Goal: Transaction & Acquisition: Purchase product/service

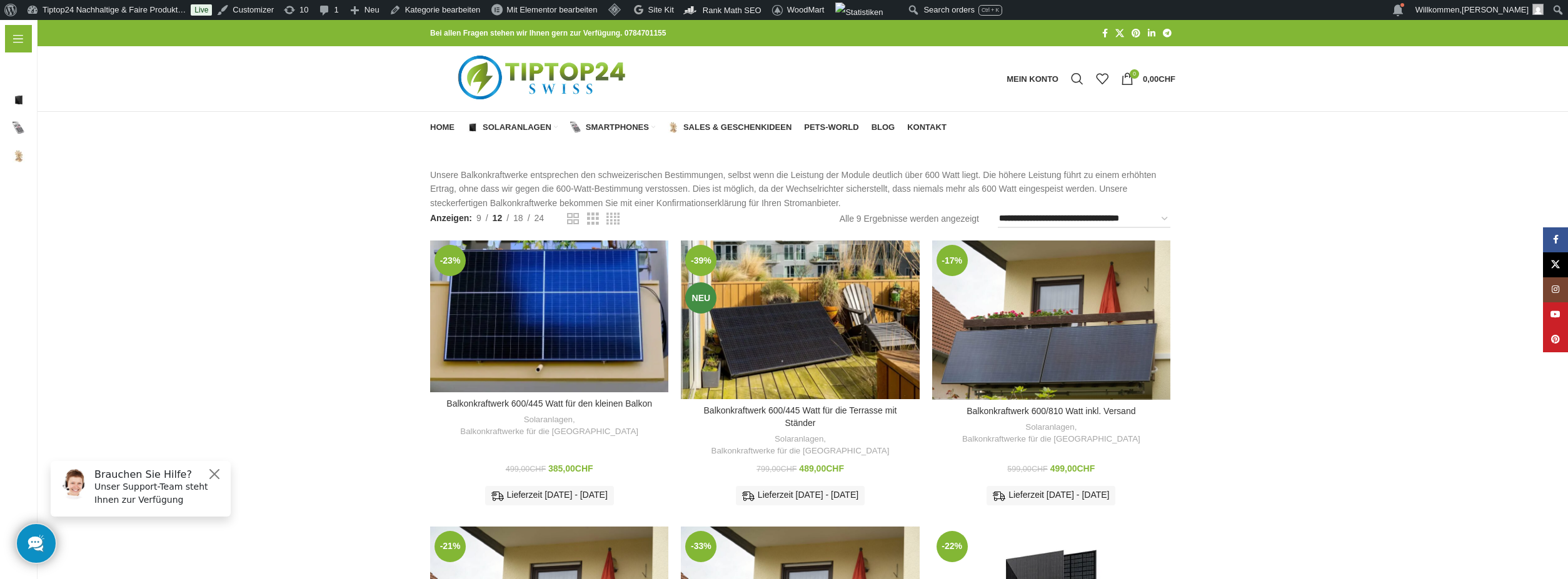
click at [1049, 561] on link "In den Warenkorb" at bounding box center [1051, 572] width 95 height 23
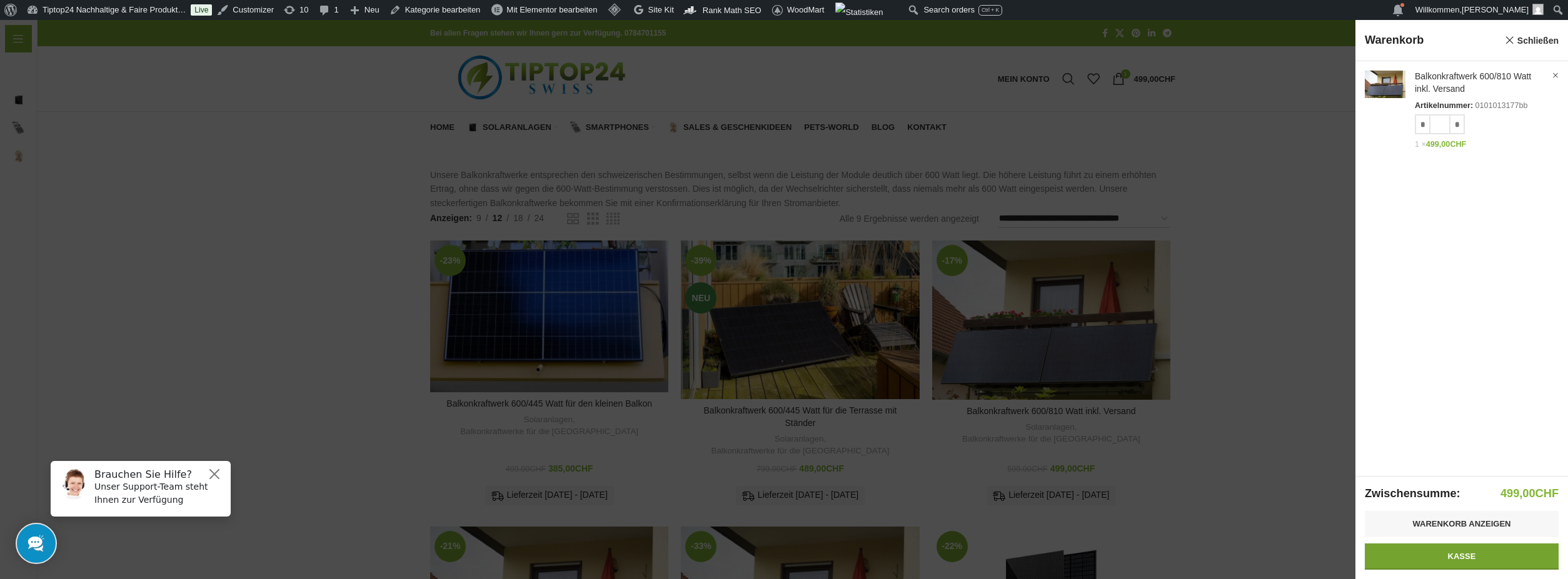
click at [1472, 560] on link "Kasse" at bounding box center [1462, 556] width 194 height 26
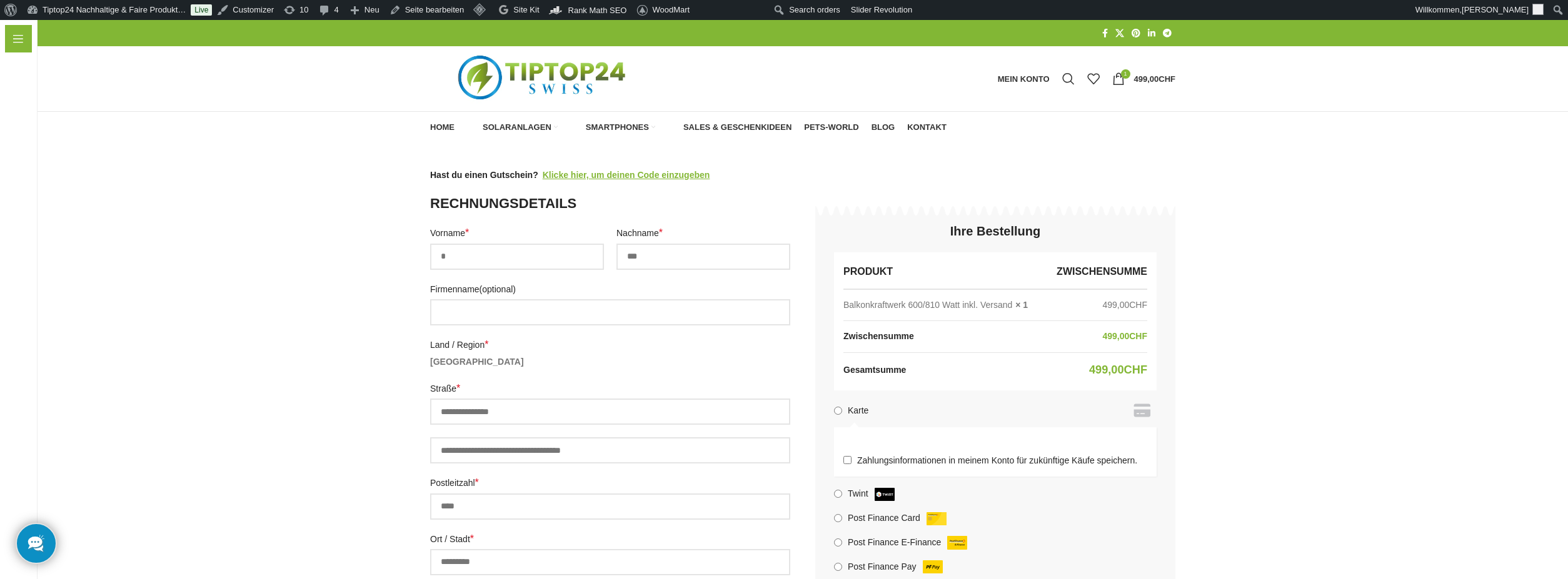
select select "**"
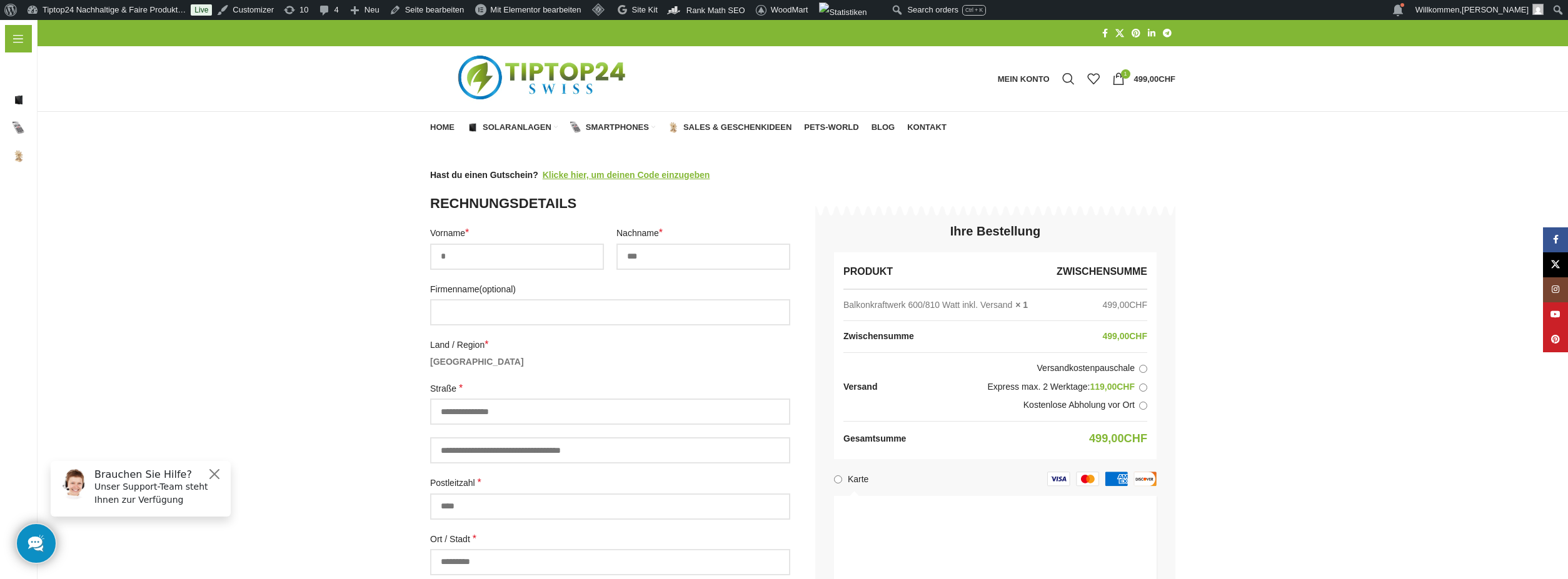
click at [1146, 393] on ul "Versandkostenpauschale Express max. 2 Werktage: 119,00 CHF Kostenlose Abholung …" at bounding box center [1019, 387] width 257 height 50
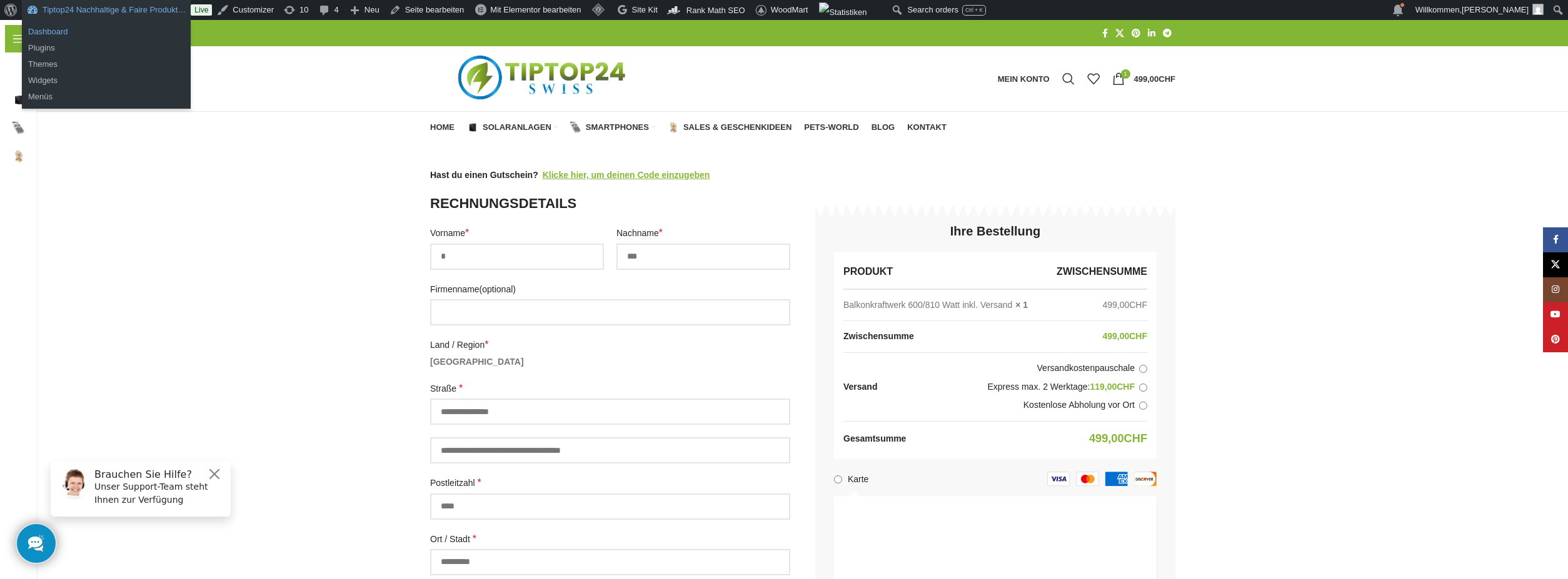
click at [50, 29] on link "Dashboard" at bounding box center [106, 32] width 169 height 16
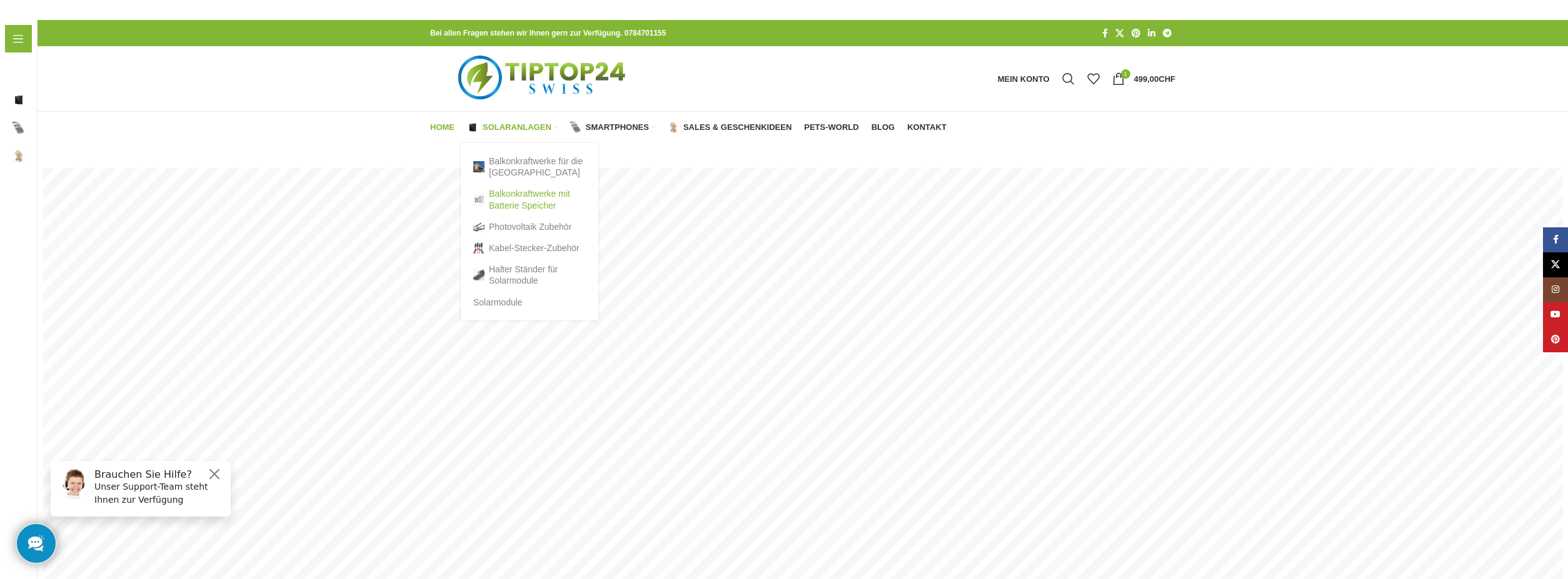
click at [505, 201] on link "Balkonkraftwerke mit Batterie Speicher" at bounding box center [529, 199] width 113 height 33
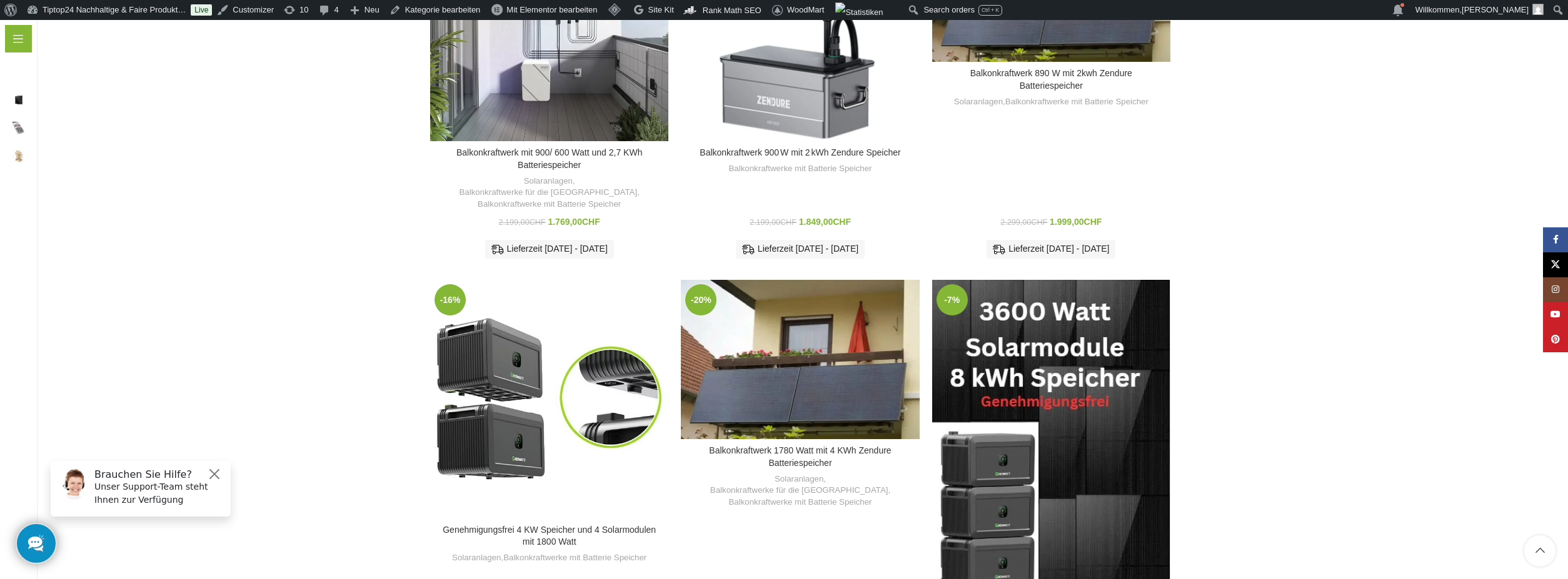
scroll to position [1191, 0]
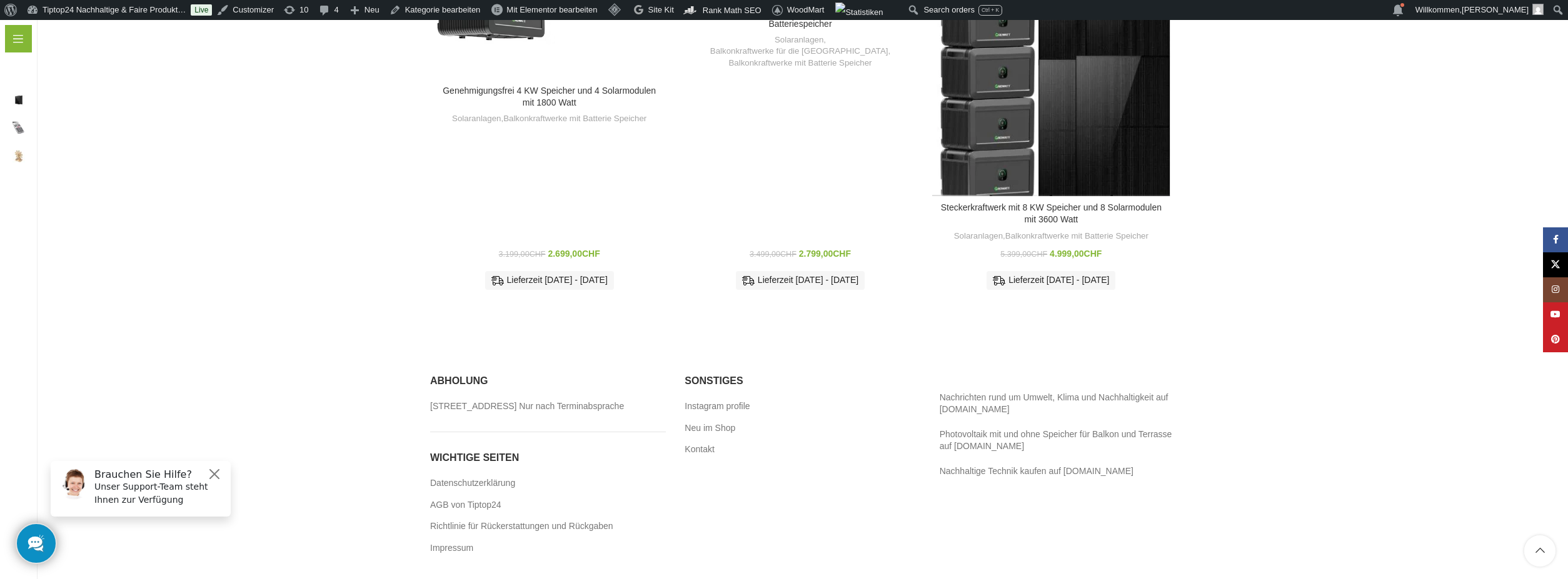
click at [1042, 347] on link "In den Warenkorb" at bounding box center [1051, 357] width 95 height 23
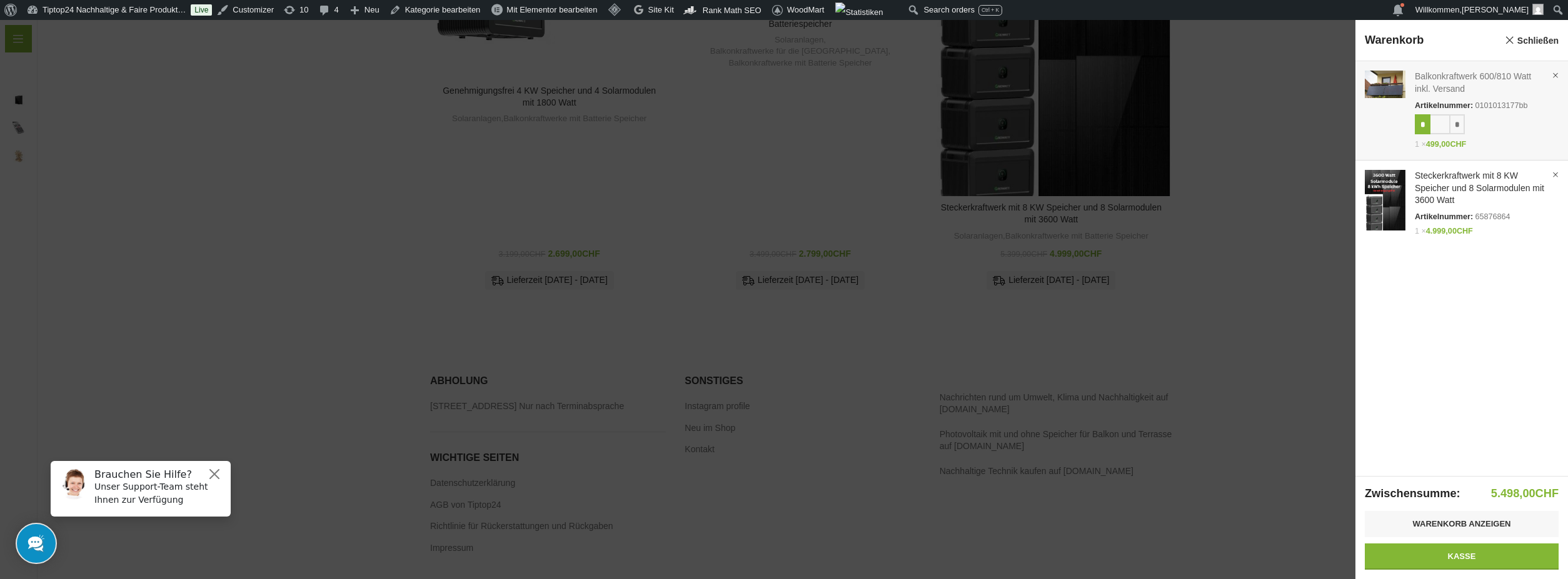
click at [1428, 120] on input "*" at bounding box center [1423, 124] width 16 height 20
type input "*"
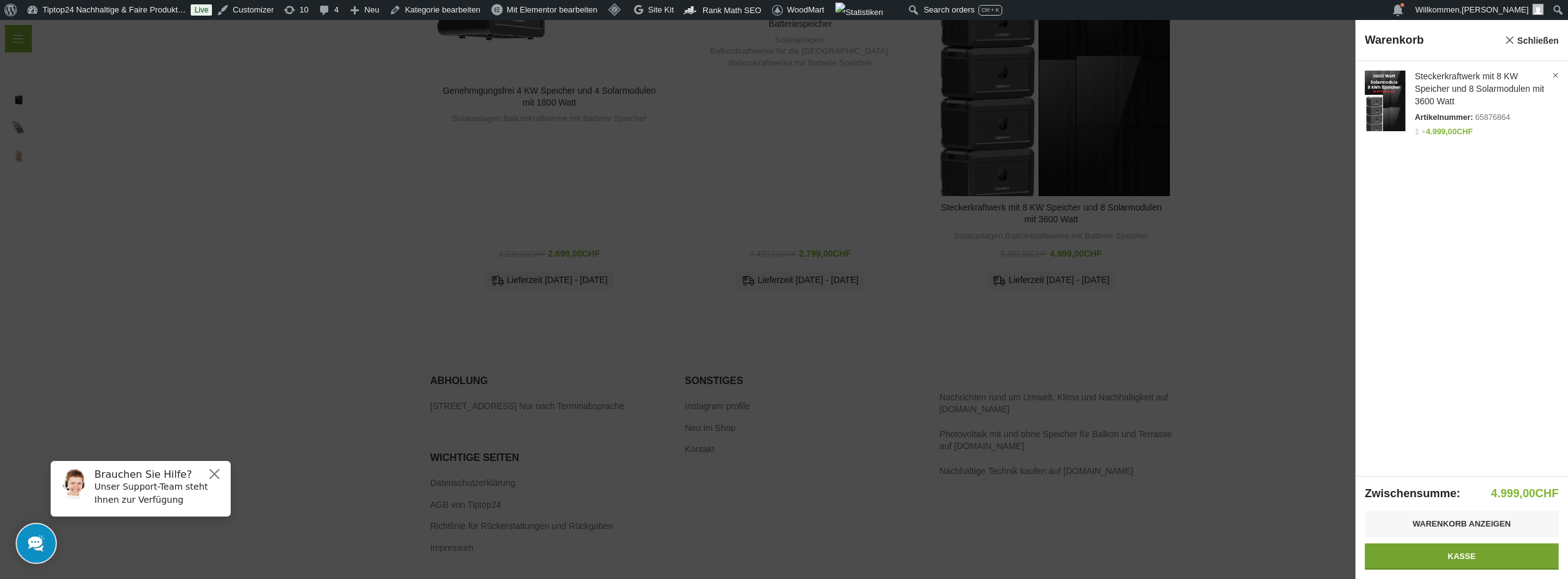
click at [1462, 555] on link "Kasse" at bounding box center [1462, 556] width 194 height 26
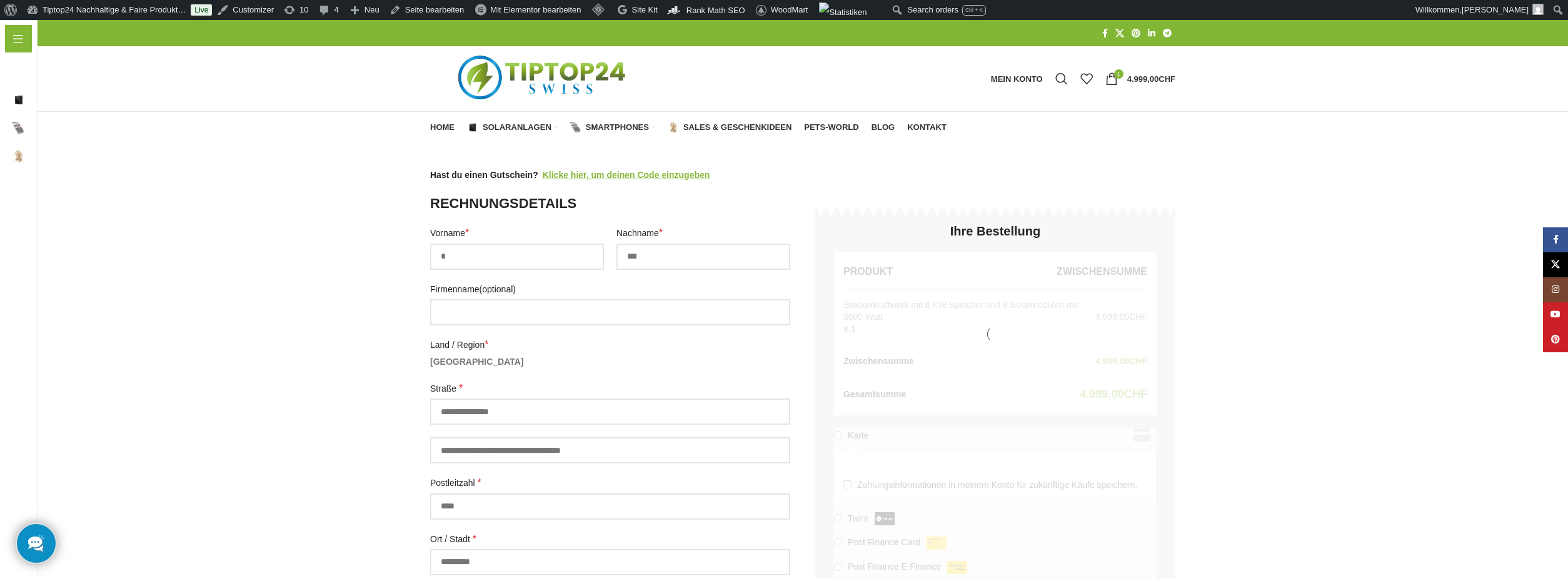
select select "**"
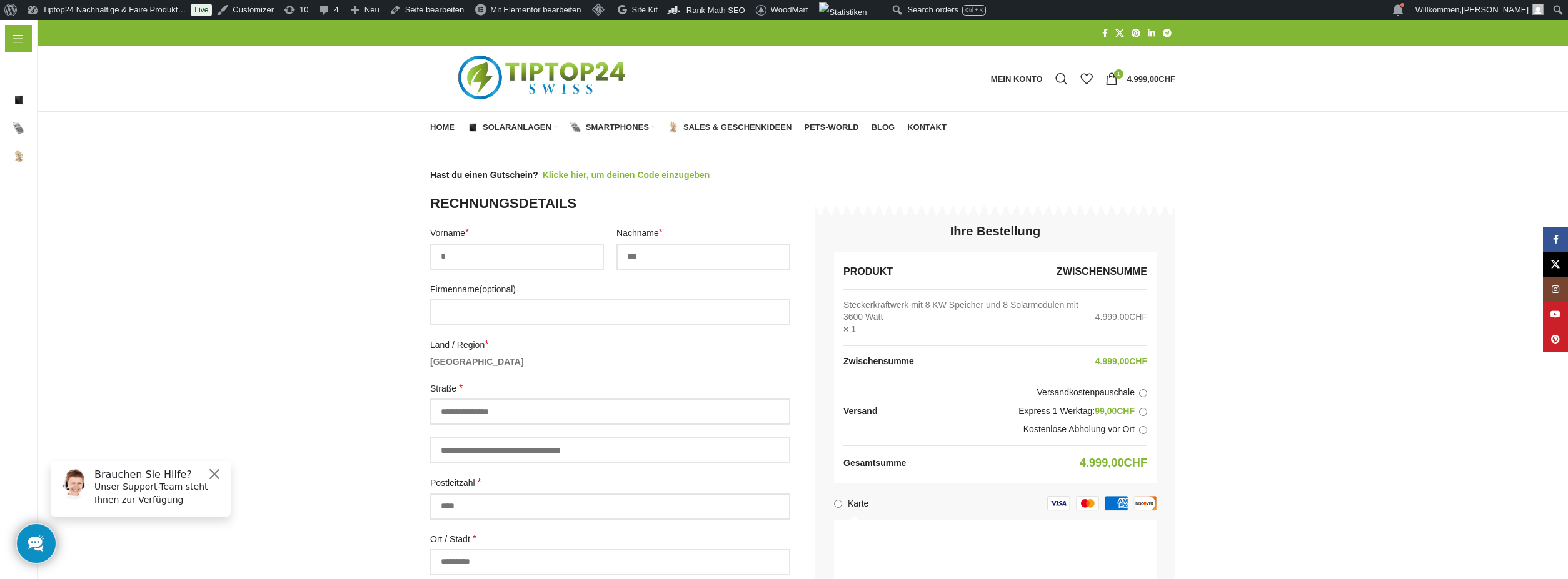
click at [1139, 413] on label "Express 1 Werktag: 99,00 CHF" at bounding box center [1019, 412] width 257 height 13
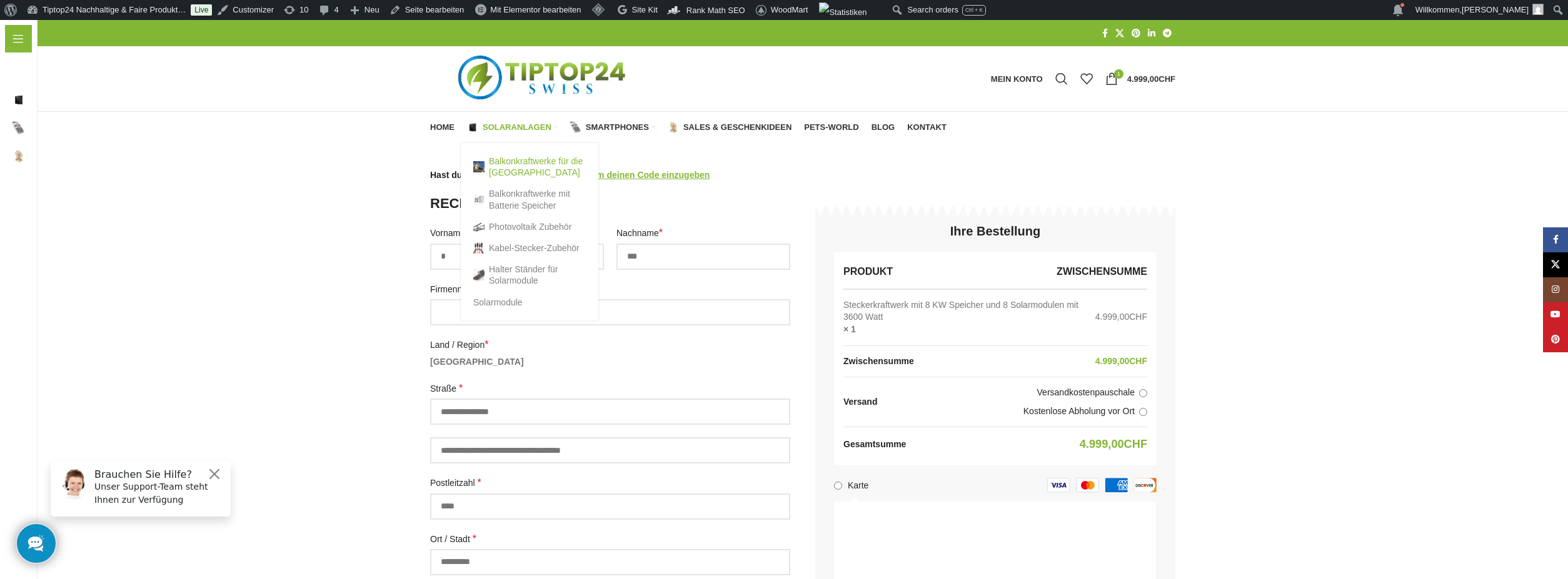
click at [511, 170] on link "Balkonkraftwerke für die [GEOGRAPHIC_DATA]" at bounding box center [529, 167] width 113 height 33
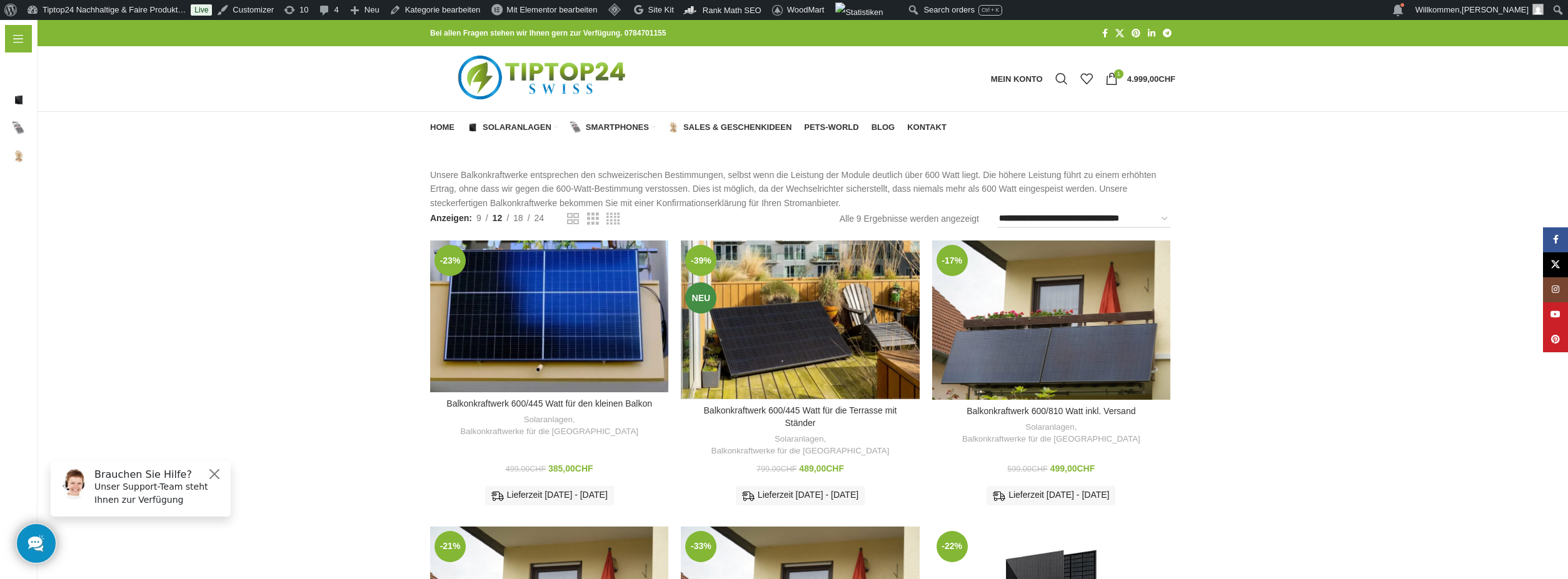
click at [790, 561] on link "In den Warenkorb" at bounding box center [801, 572] width 95 height 23
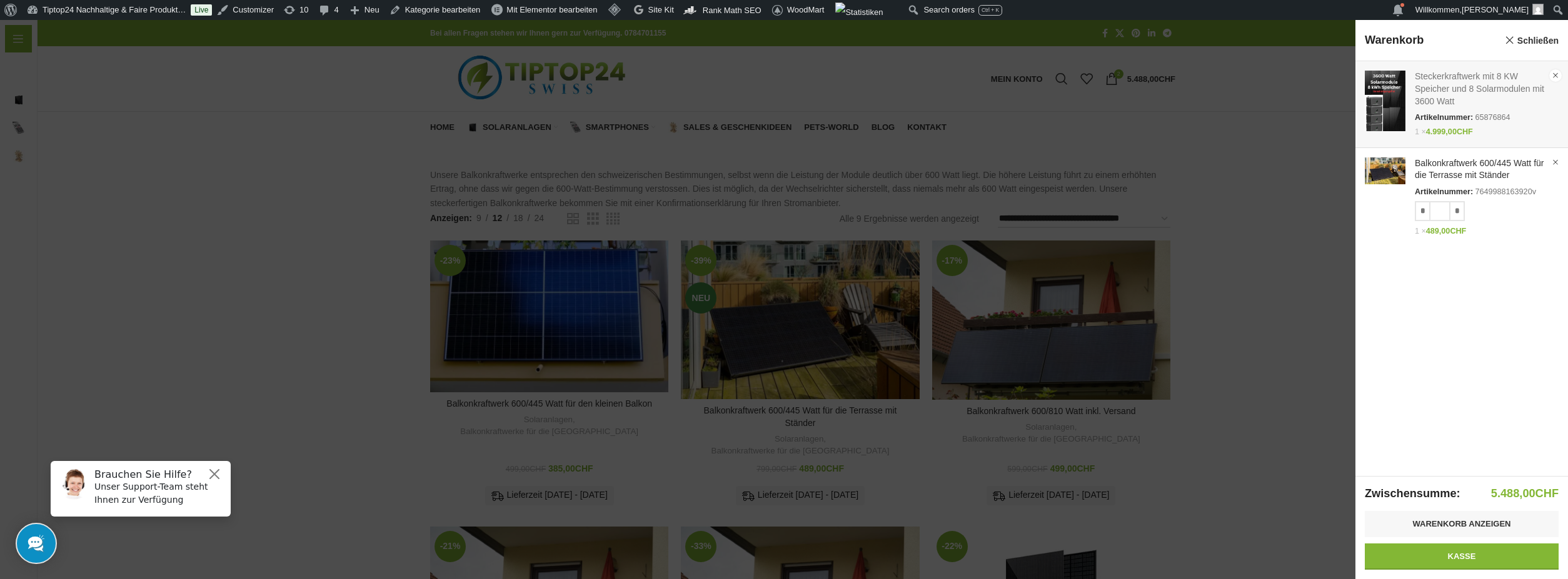
click at [1552, 74] on link "×" at bounding box center [1556, 76] width 13 height 13
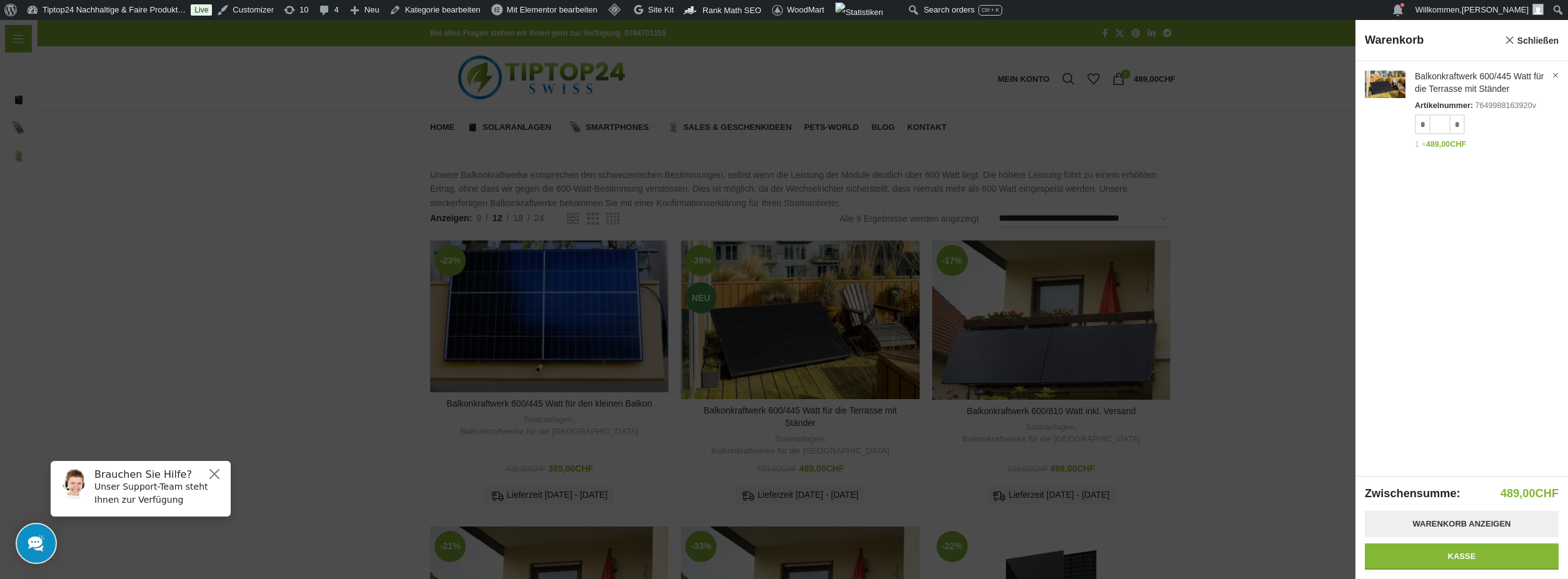
click at [1473, 530] on link "Warenkorb anzeigen" at bounding box center [1462, 524] width 194 height 26
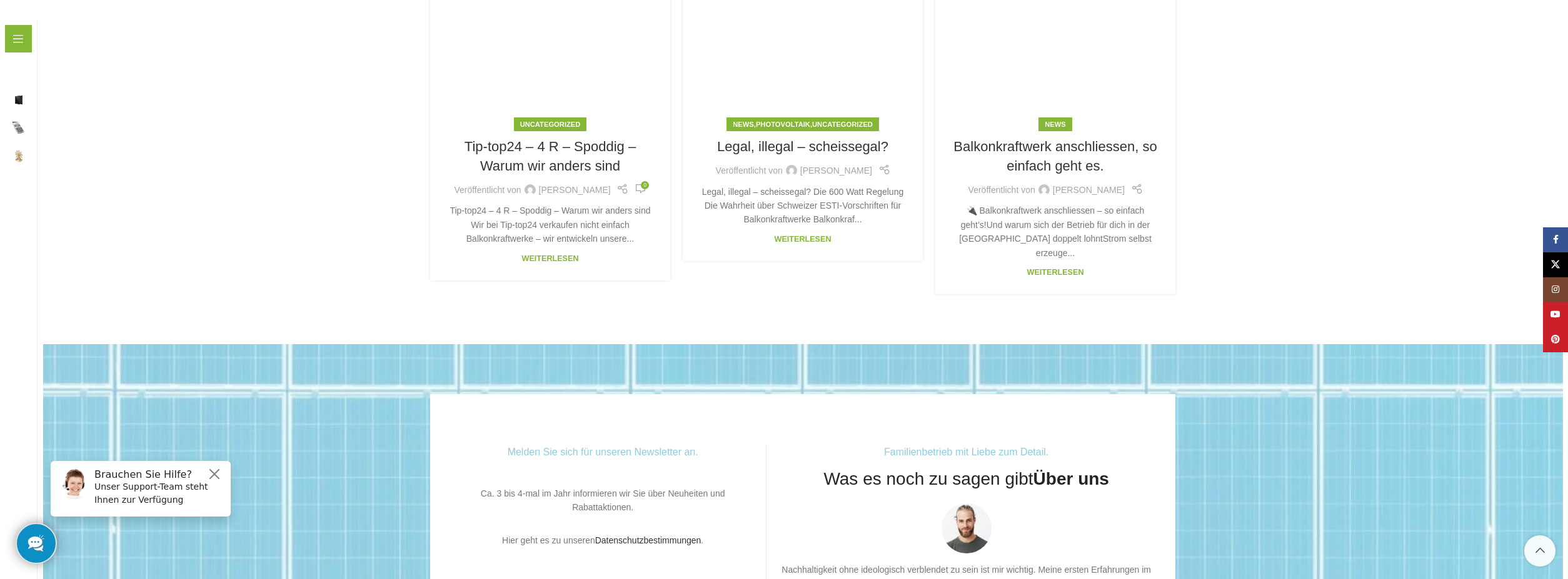
scroll to position [3366, 0]
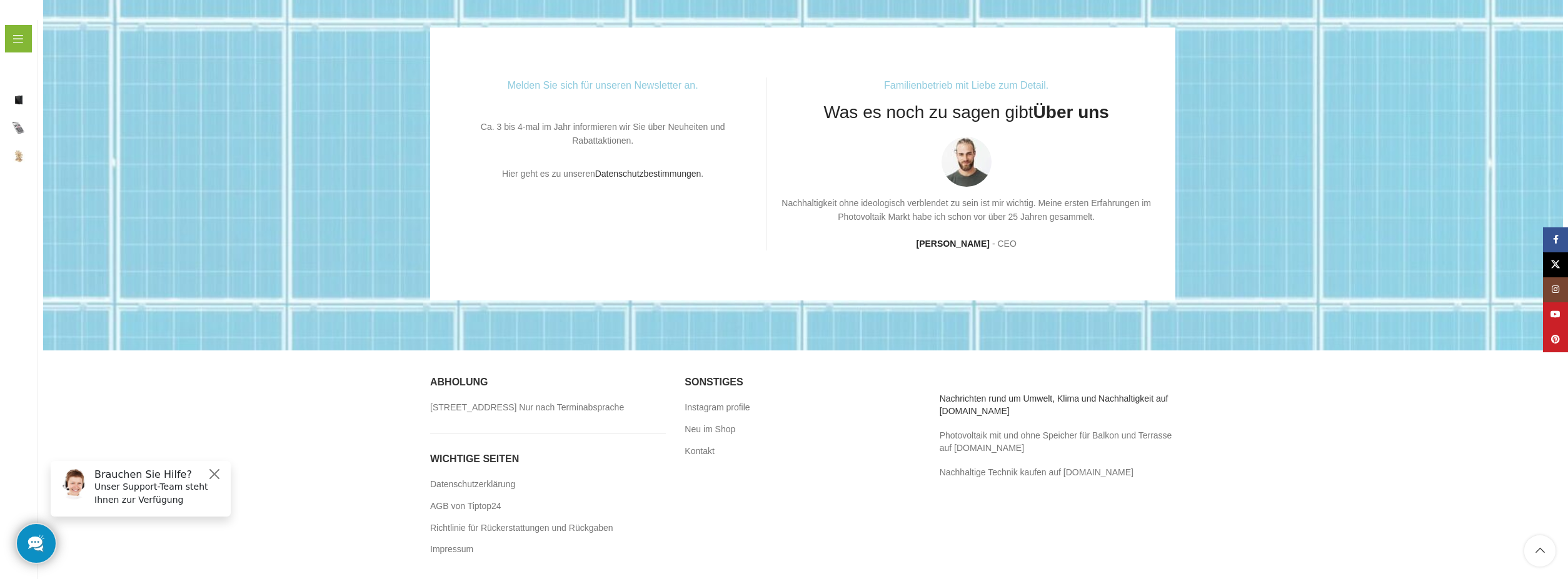
click at [960, 393] on link "Nachrichten rund um Umwelt, Klima und Nachhaltigkeit auf [DOMAIN_NAME]" at bounding box center [1054, 405] width 229 height 23
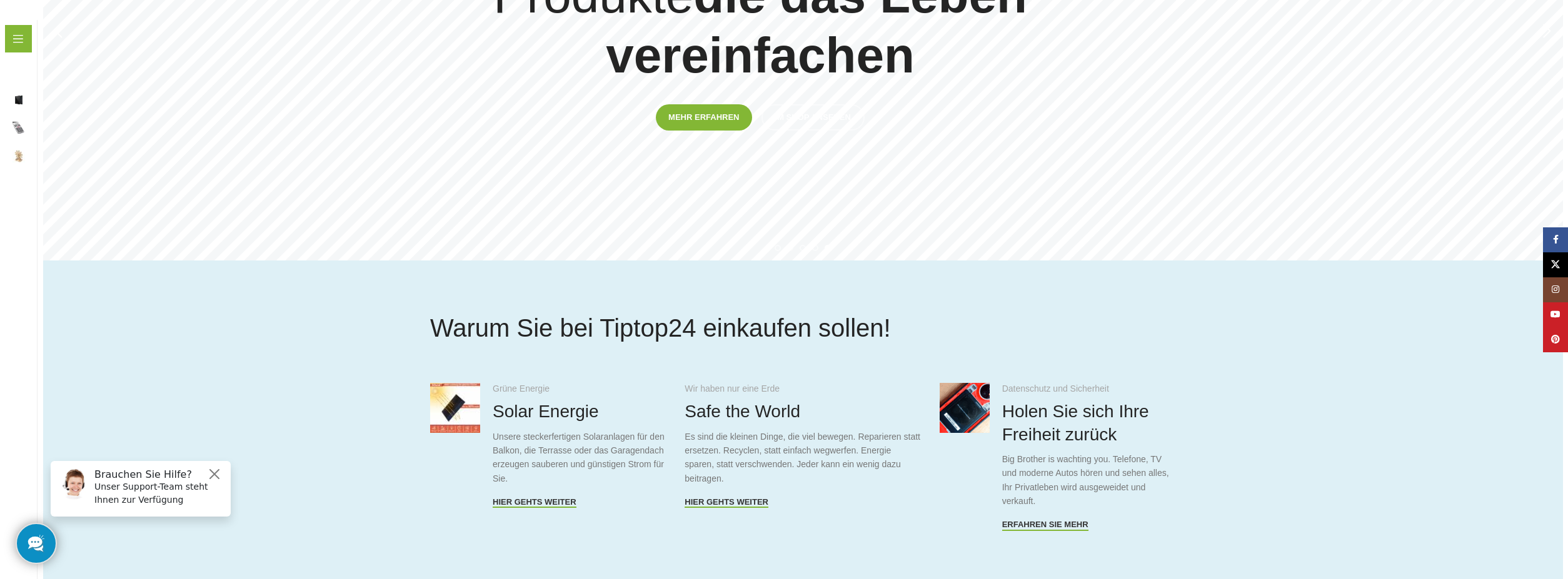
scroll to position [0, 0]
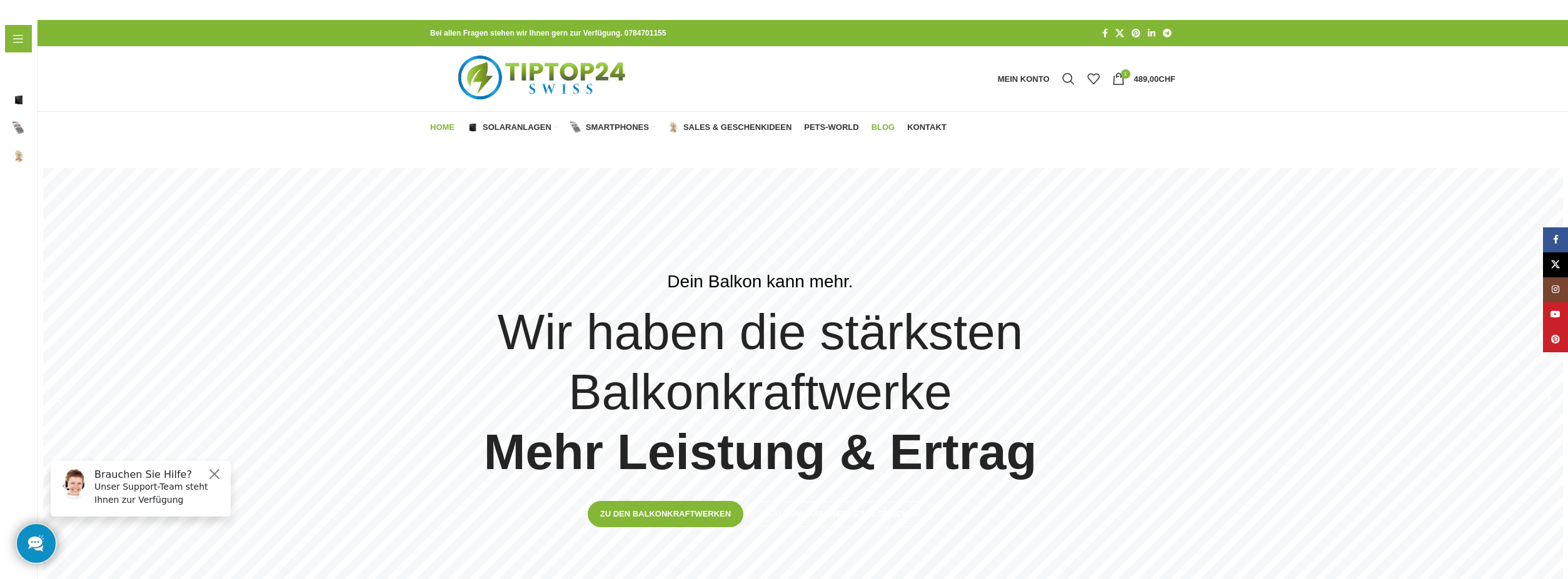
click at [879, 126] on span "Blog" at bounding box center [884, 128] width 24 height 10
